Goal: Task Accomplishment & Management: Complete application form

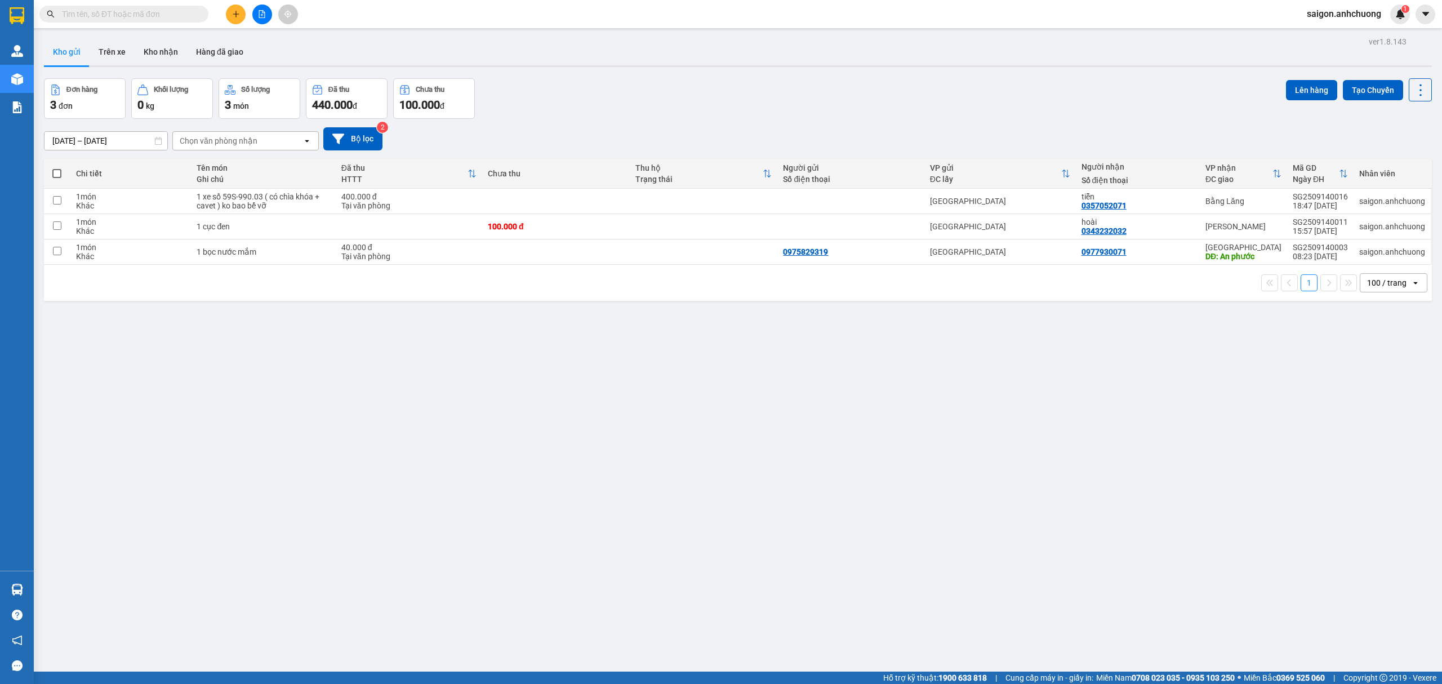
click at [232, 11] on icon "plus" at bounding box center [236, 14] width 8 height 8
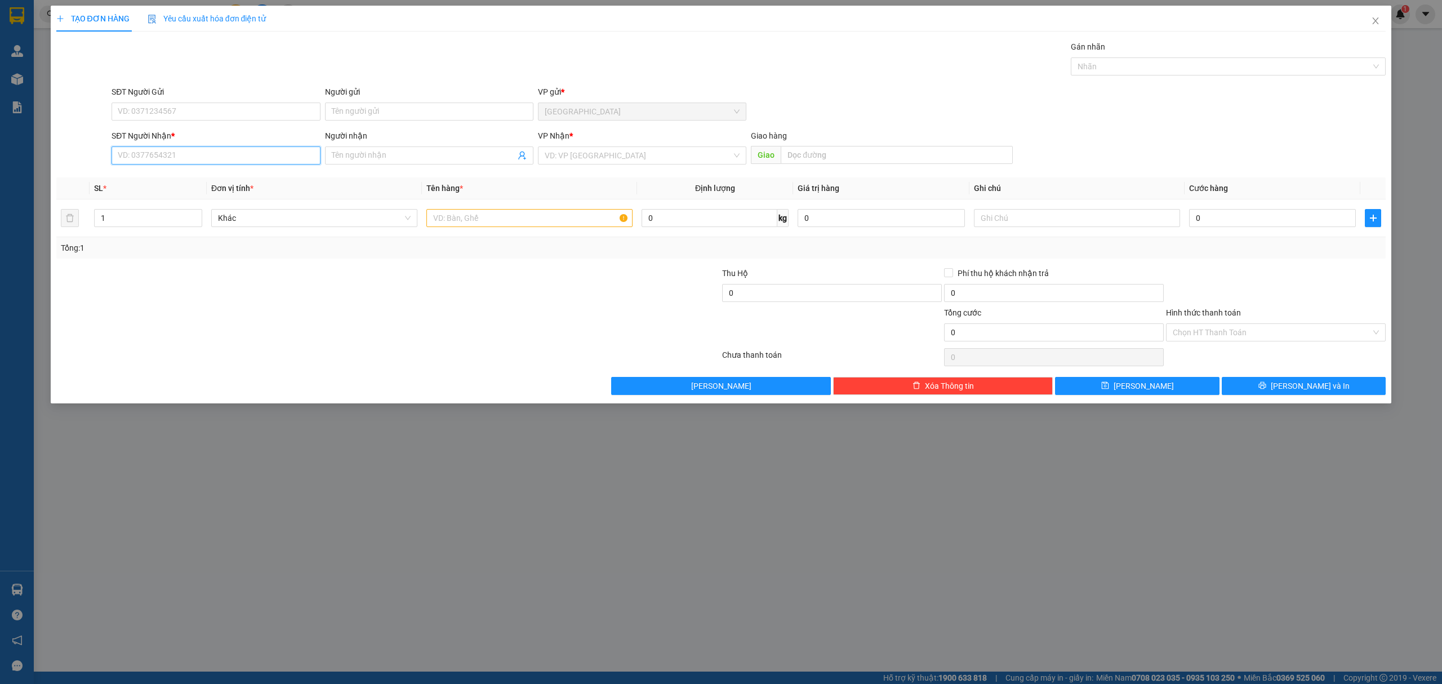
click at [215, 153] on input "SĐT Người Nhận *" at bounding box center [216, 155] width 208 height 18
click at [210, 181] on div "0347537596 - [PERSON_NAME]" at bounding box center [215, 179] width 195 height 12
type input "0347537596"
type input "[PERSON_NAME]"
type input "0347537596"
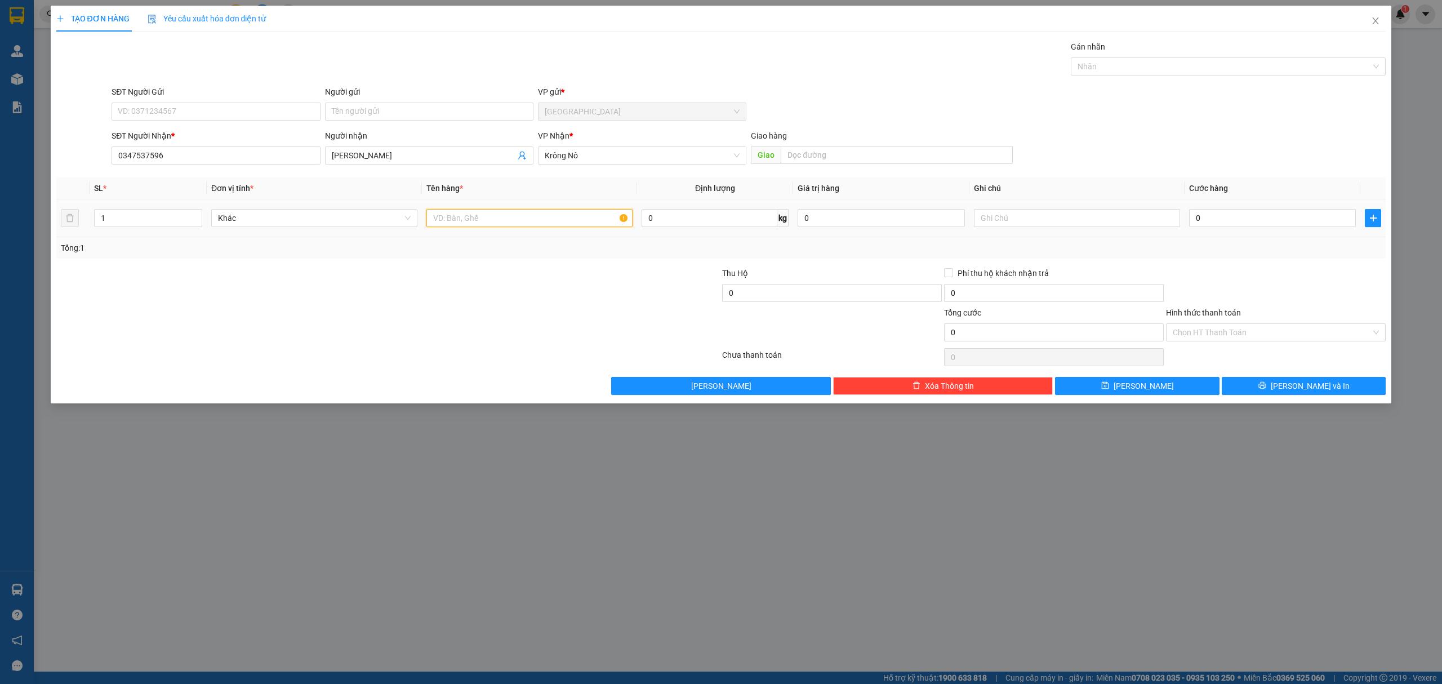
click at [580, 220] on input "text" at bounding box center [529, 218] width 206 height 18
type input "1 bọc"
click at [1273, 222] on input "0" at bounding box center [1272, 218] width 167 height 18
type input "5"
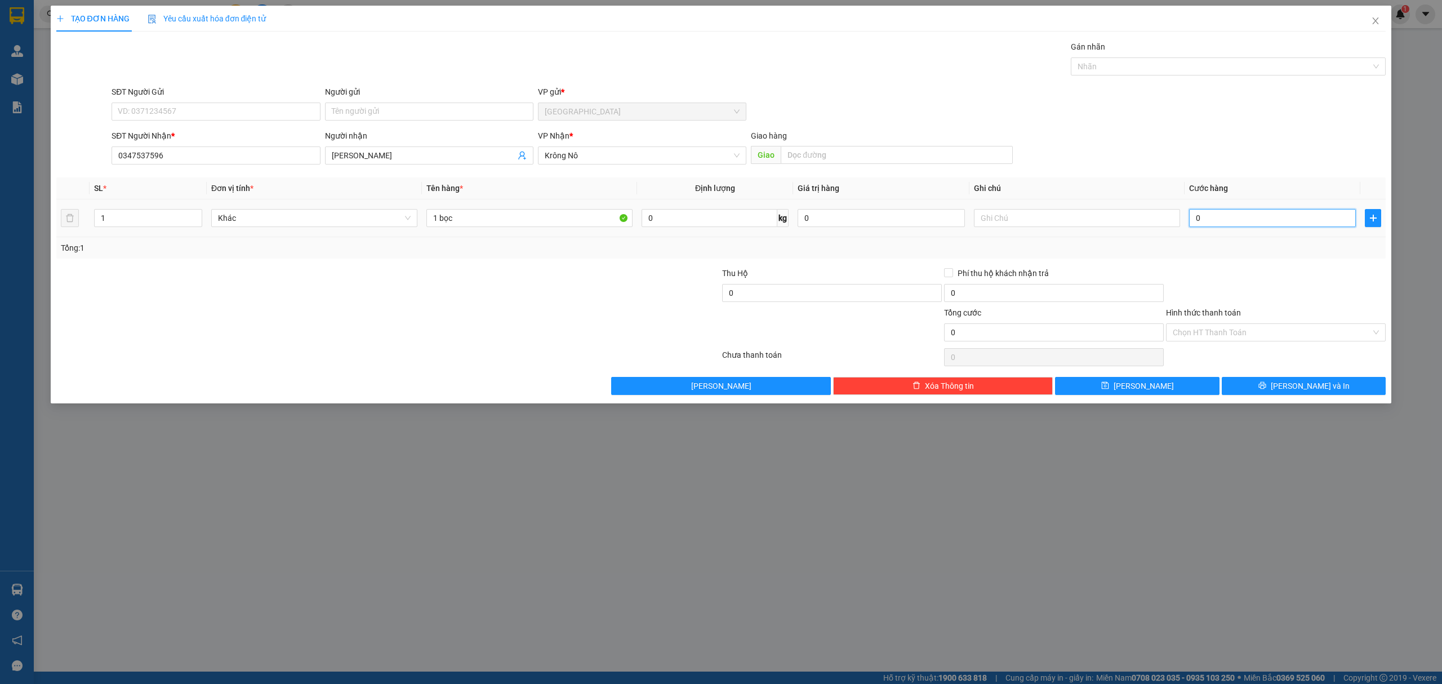
type input "5"
type input "50"
type input "50.000"
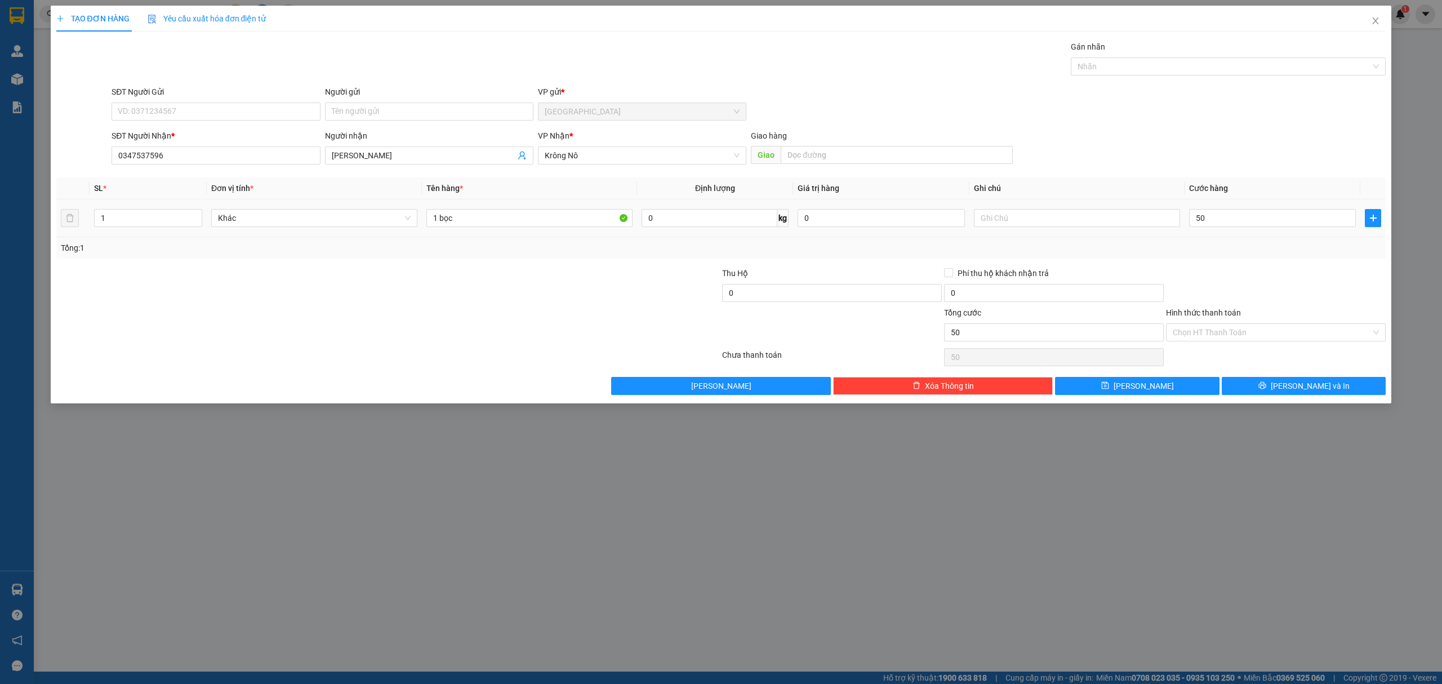
type input "50.000"
click at [1285, 229] on div "50.000" at bounding box center [1272, 218] width 167 height 23
click at [1312, 391] on span "[PERSON_NAME] và In" at bounding box center [1310, 386] width 79 height 12
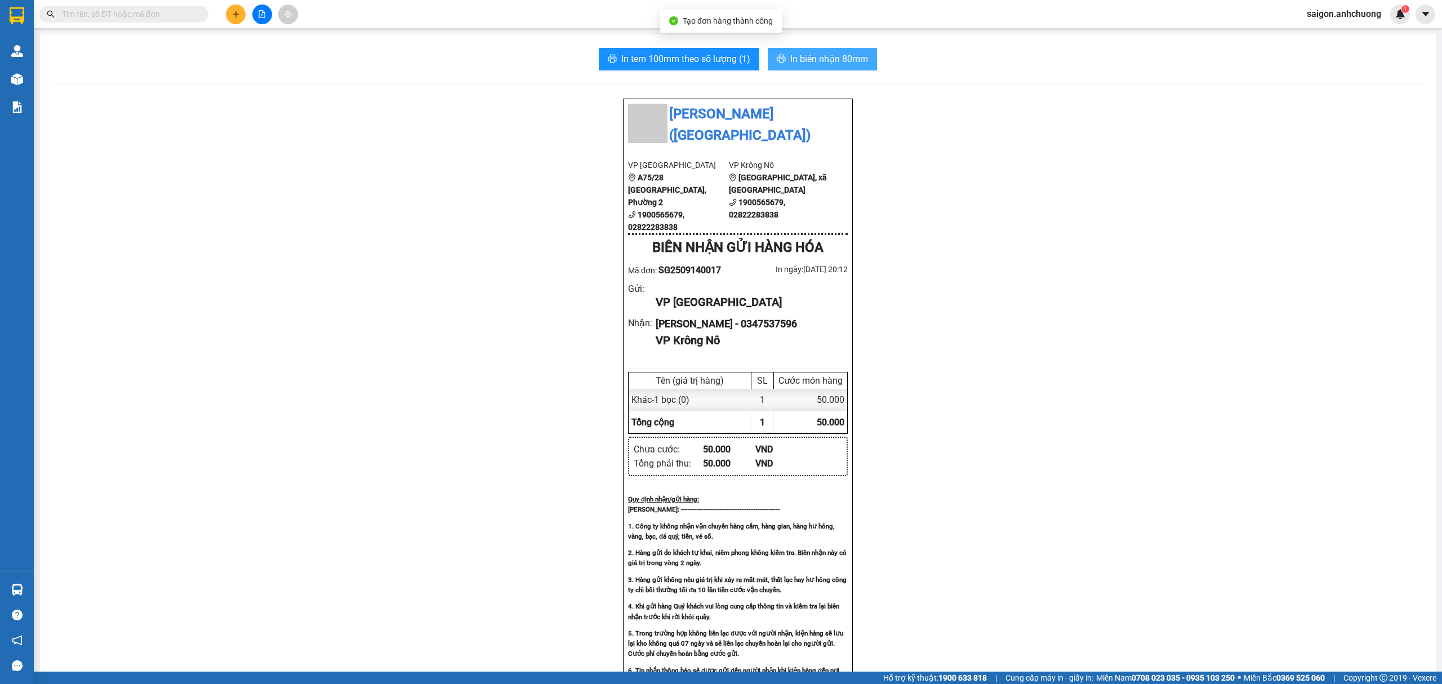
click at [841, 63] on span "In biên nhận 80mm" at bounding box center [829, 59] width 78 height 14
click at [721, 59] on span "In tem 100mm theo số lượng (1)" at bounding box center [685, 59] width 129 height 14
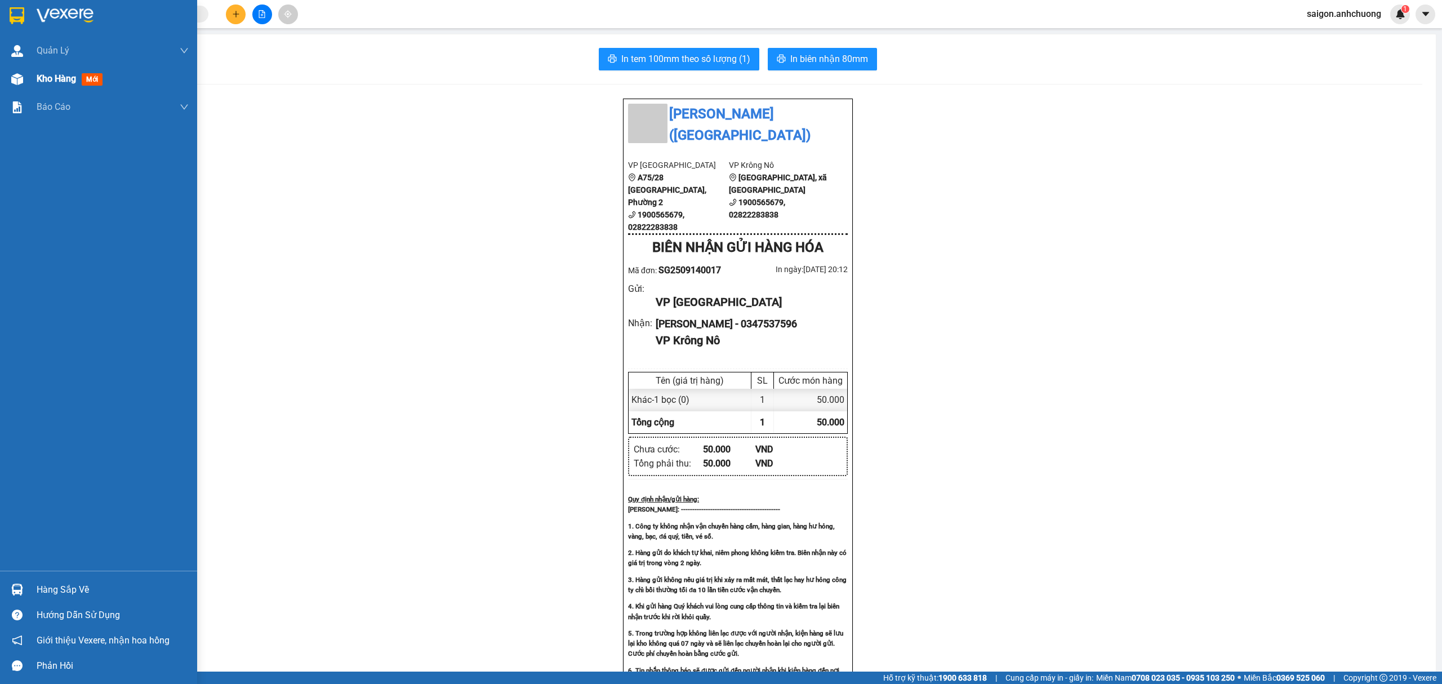
click at [69, 70] on div "Kho hàng mới" at bounding box center [113, 79] width 152 height 28
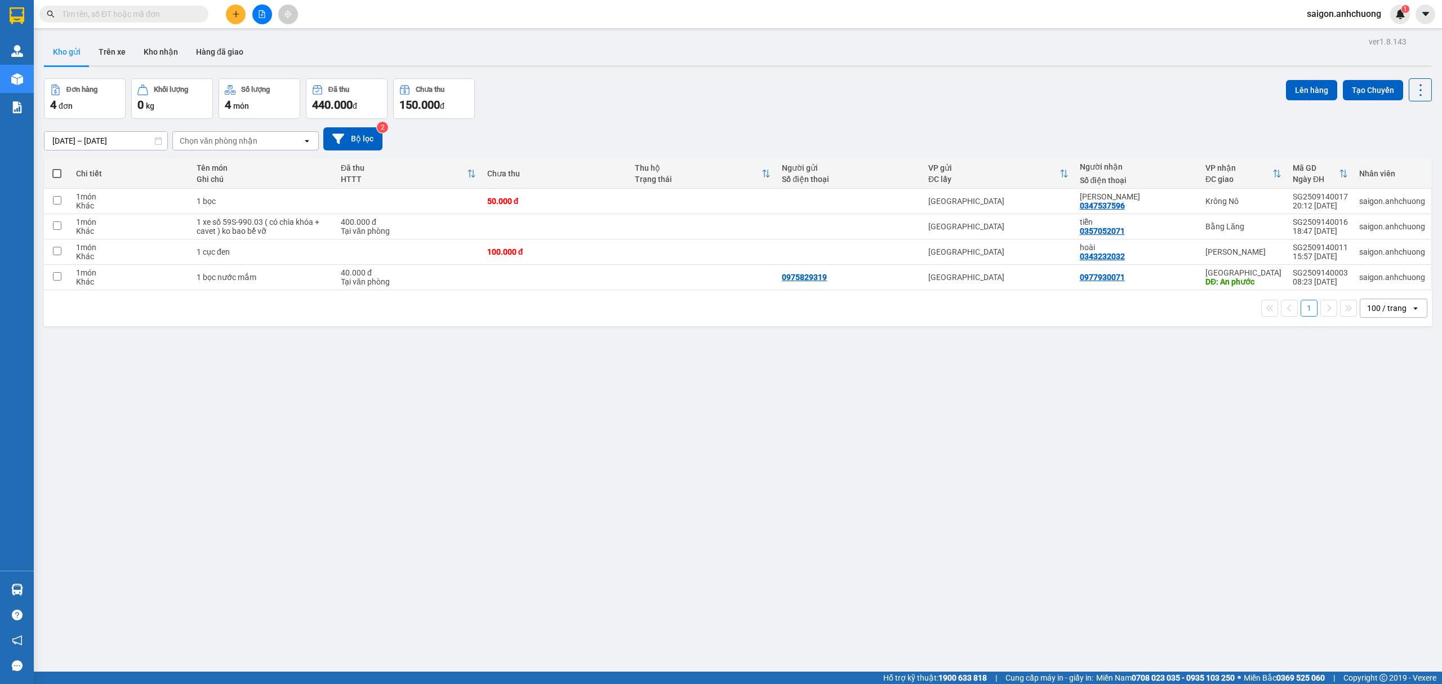
click at [232, 12] on icon "plus" at bounding box center [236, 14] width 8 height 8
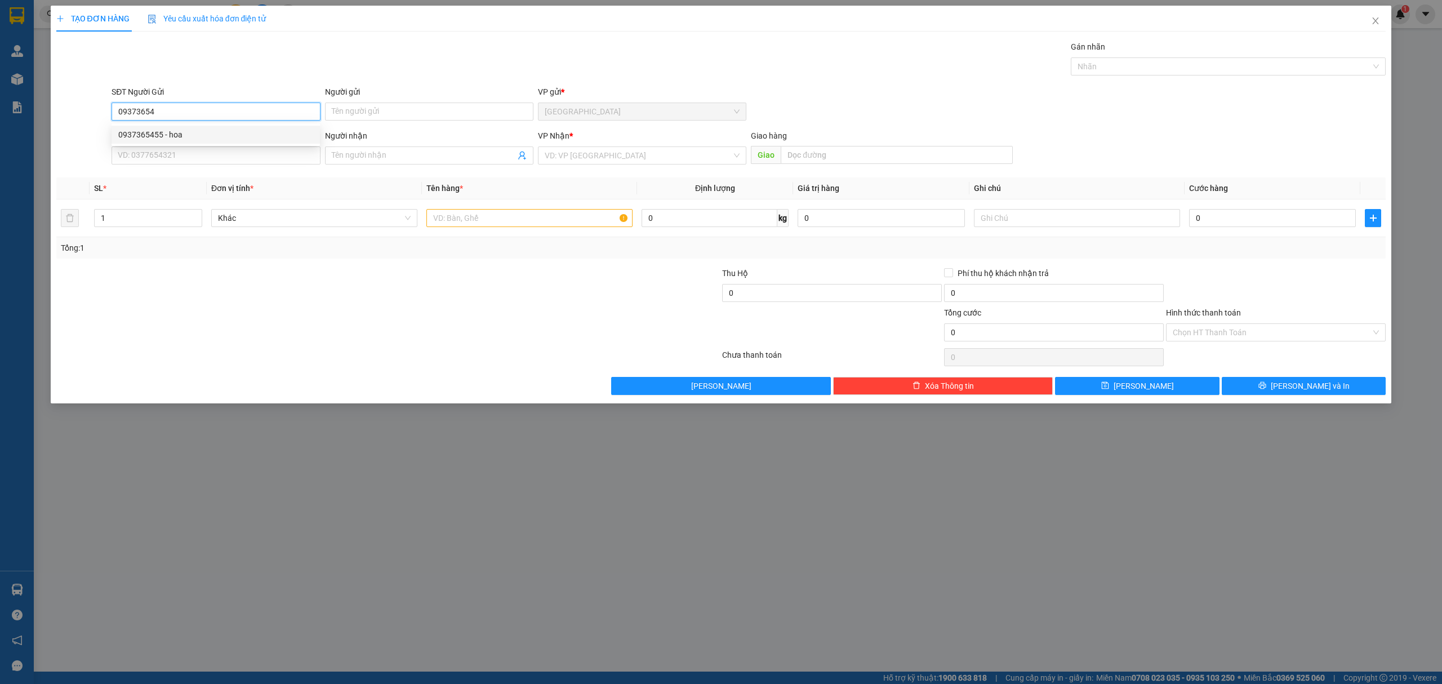
click at [206, 131] on div "0937365455 - hoa" at bounding box center [215, 134] width 195 height 12
type input "0937365455"
type input "hoa"
type input "0985799647"
type input "vinh"
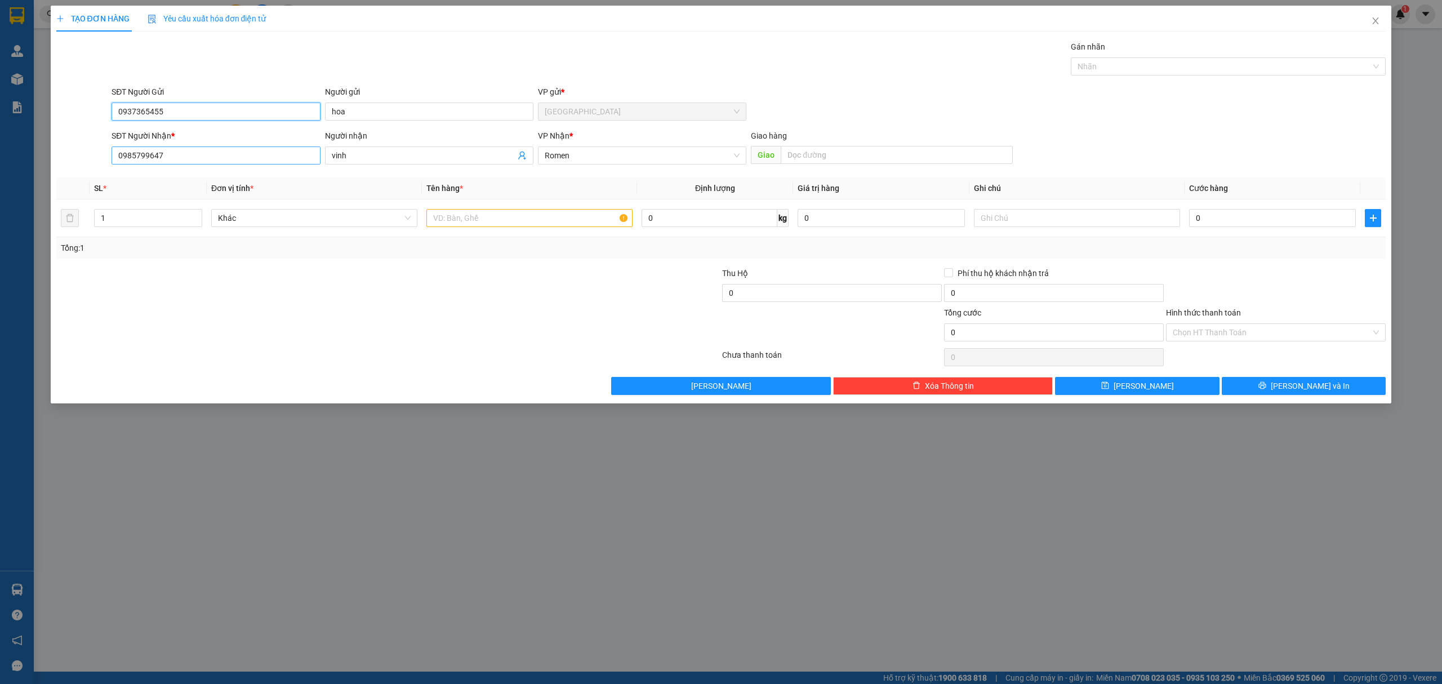
type input "0937365455"
drag, startPoint x: 189, startPoint y: 156, endPoint x: 0, endPoint y: 130, distance: 191.1
click at [0, 130] on div "TẠO ĐƠN HÀNG Yêu cầu xuất hóa đơn điện tử Transit Pickup Surcharge Ids Transit …" at bounding box center [721, 342] width 1442 height 684
type input "0332052124"
click at [390, 150] on input "vinh" at bounding box center [424, 155] width 184 height 12
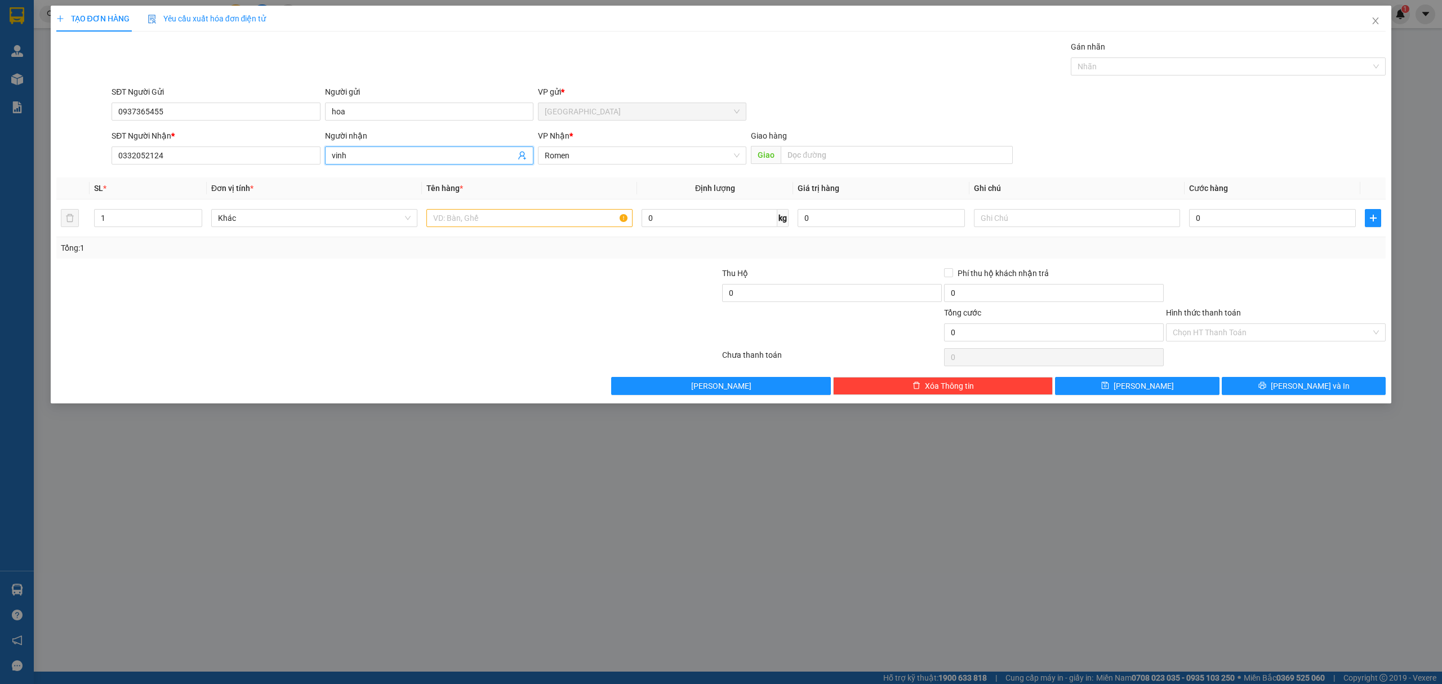
click at [390, 150] on input "vinh" at bounding box center [424, 155] width 184 height 12
click at [413, 180] on div "Huế - 0332052124" at bounding box center [428, 179] width 195 height 12
type input "Huế"
click at [1275, 222] on input "0" at bounding box center [1272, 218] width 167 height 18
type input "1"
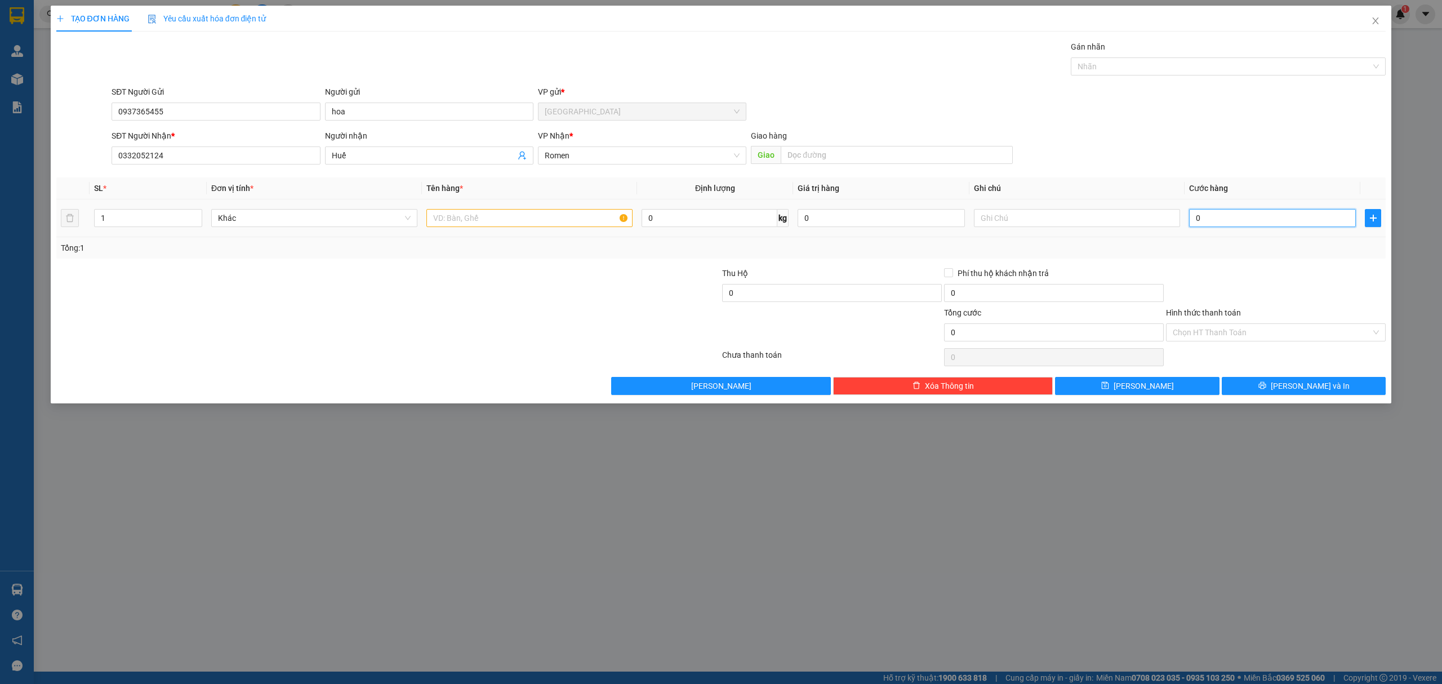
type input "1"
type input "15"
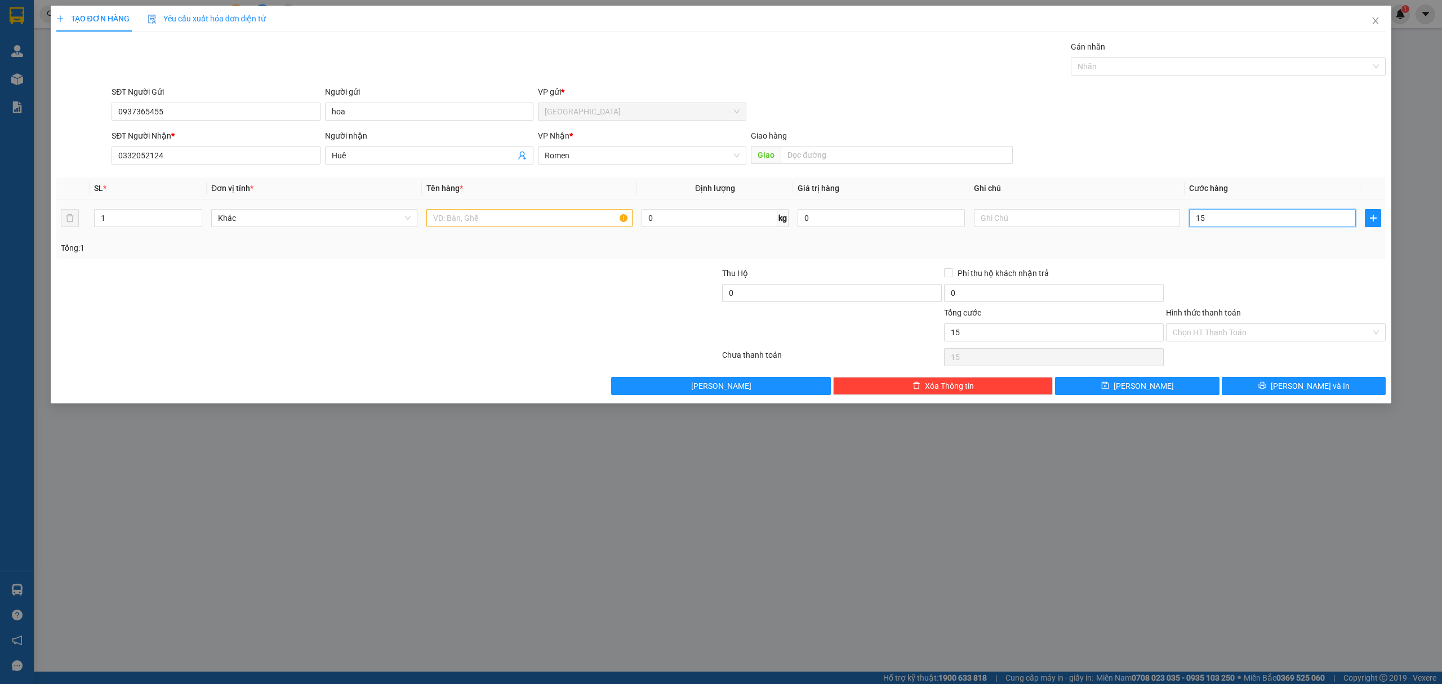
type input "150"
type input "1.500"
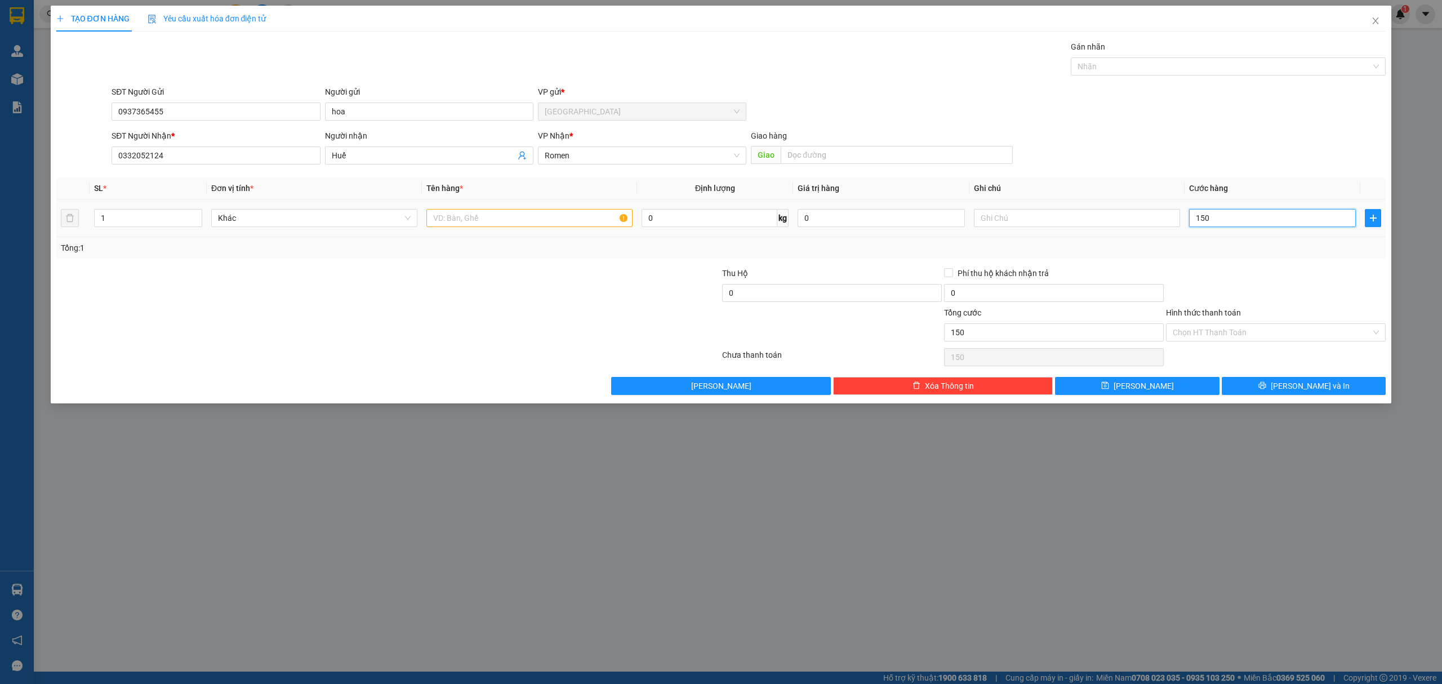
type input "1.500"
type input "15.000"
type input "150.000"
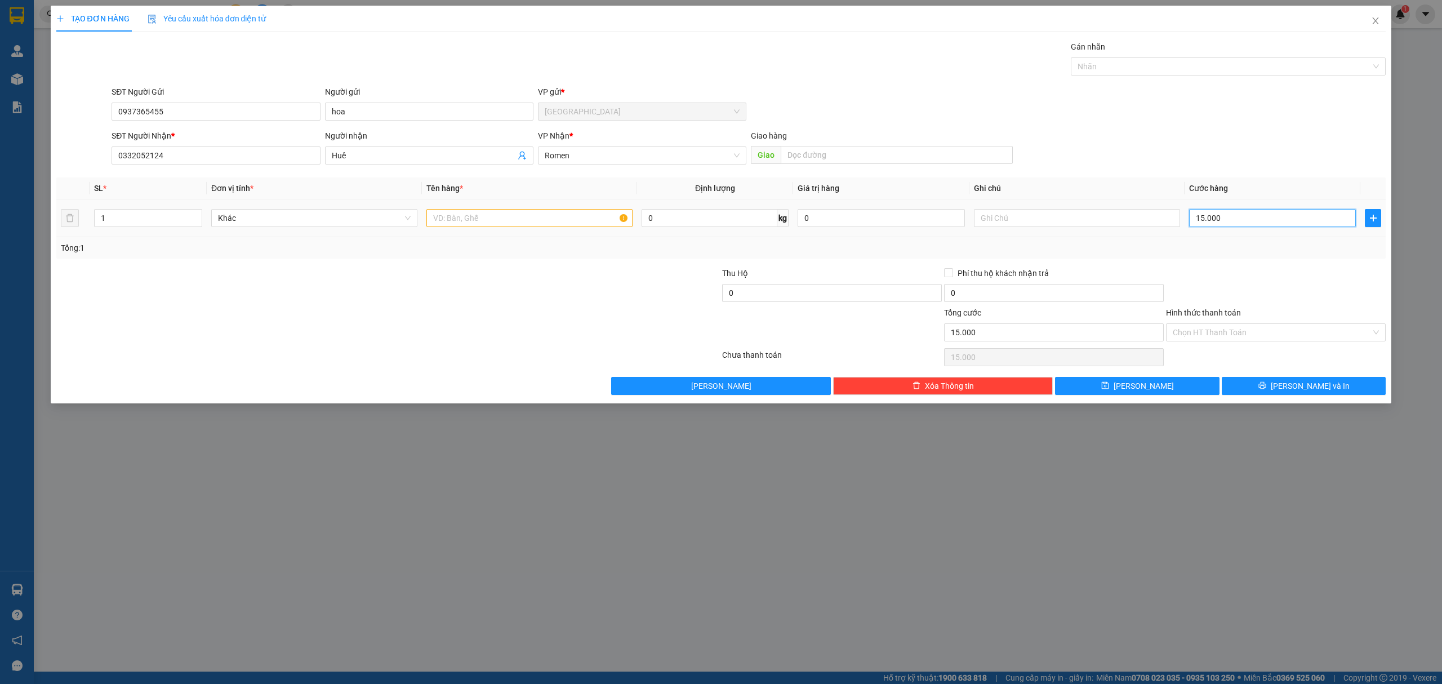
type input "150.000"
click at [1243, 338] on input "Hình thức thanh toán" at bounding box center [1272, 332] width 198 height 17
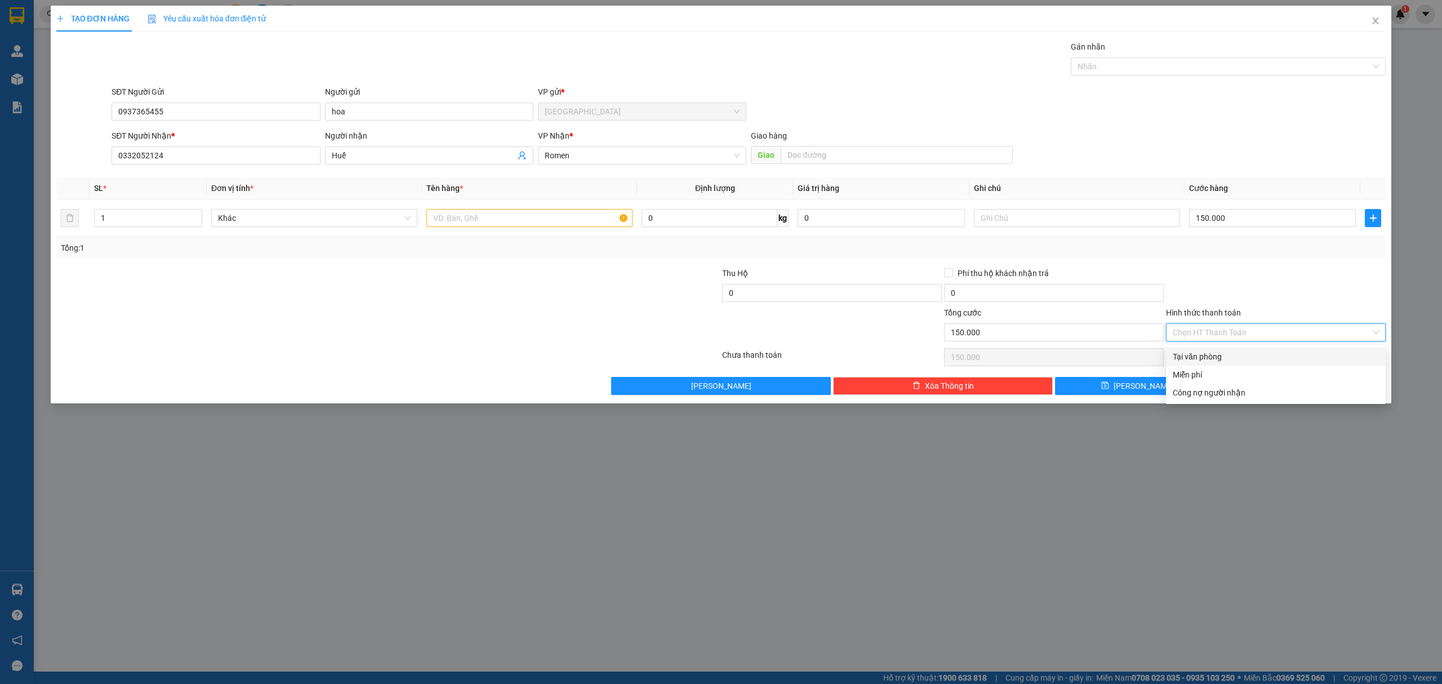
click at [1204, 355] on div "Tại văn phòng" at bounding box center [1276, 356] width 206 height 12
type input "0"
click at [1292, 384] on button "[PERSON_NAME] và In" at bounding box center [1304, 386] width 164 height 18
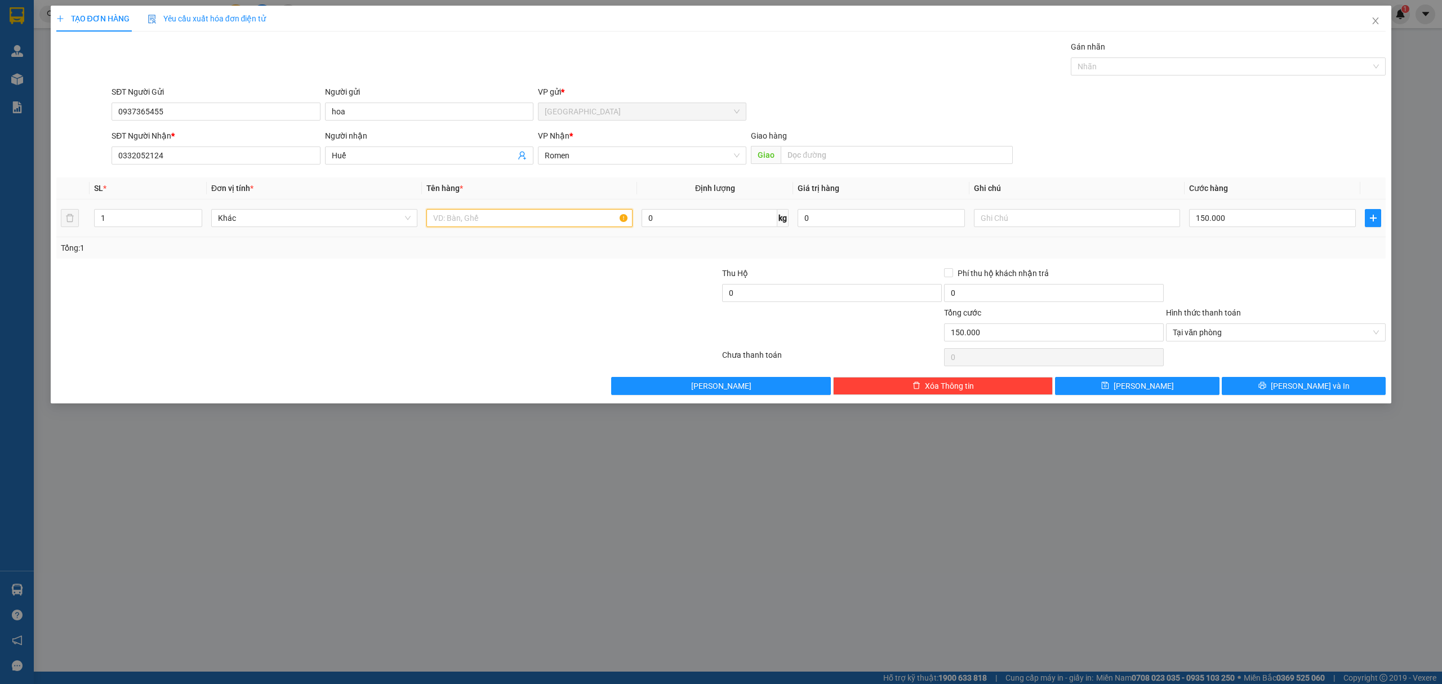
click at [548, 225] on input "text" at bounding box center [529, 218] width 206 height 18
type input "1 thùng chỉ"
click at [1317, 392] on span "[PERSON_NAME] và In" at bounding box center [1310, 386] width 79 height 12
